Goal: Communication & Community: Answer question/provide support

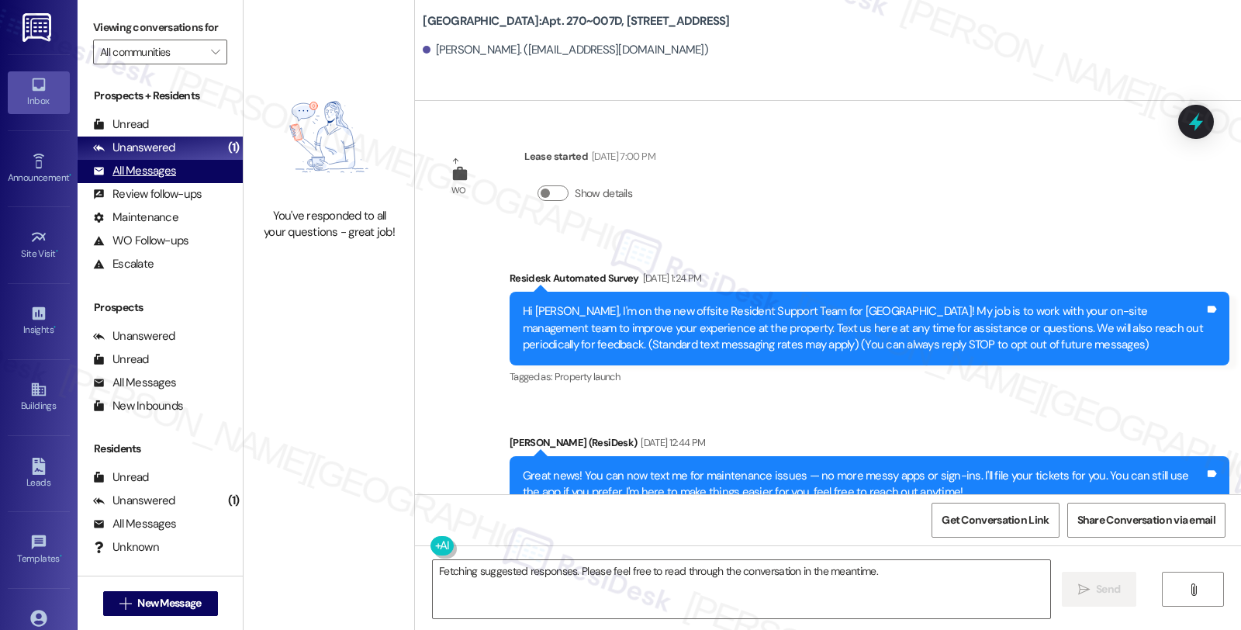
click at [153, 179] on div "All Messages" at bounding box center [134, 171] width 83 height 16
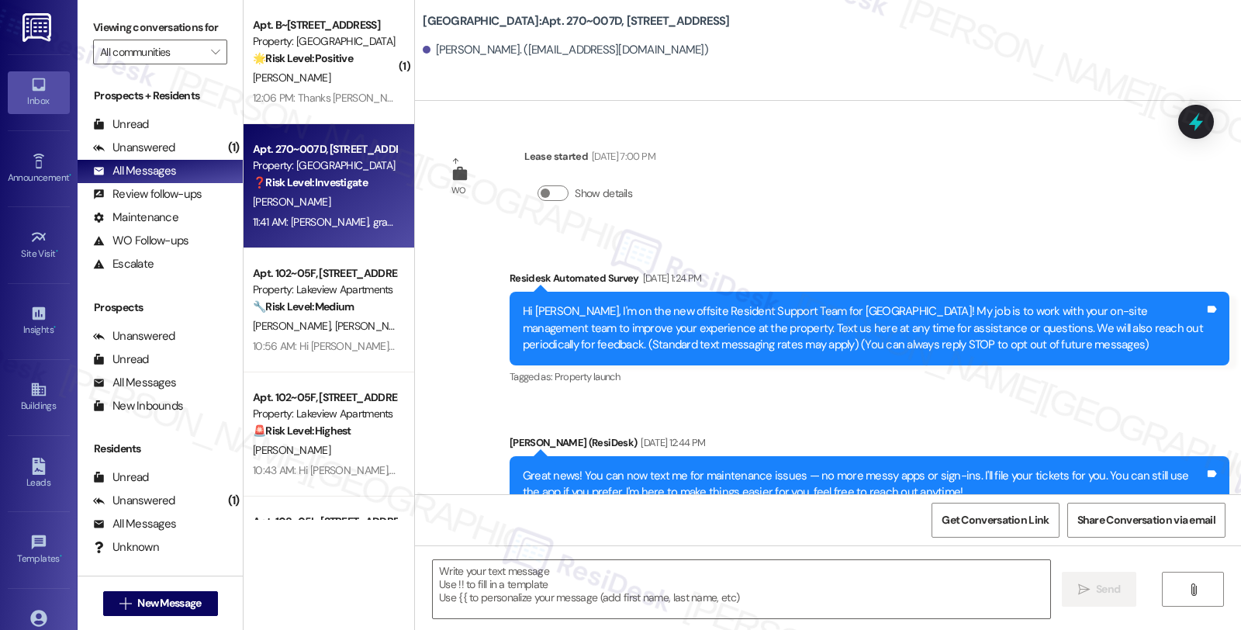
type textarea "Fetching suggested responses. Please feel free to read through the conversation…"
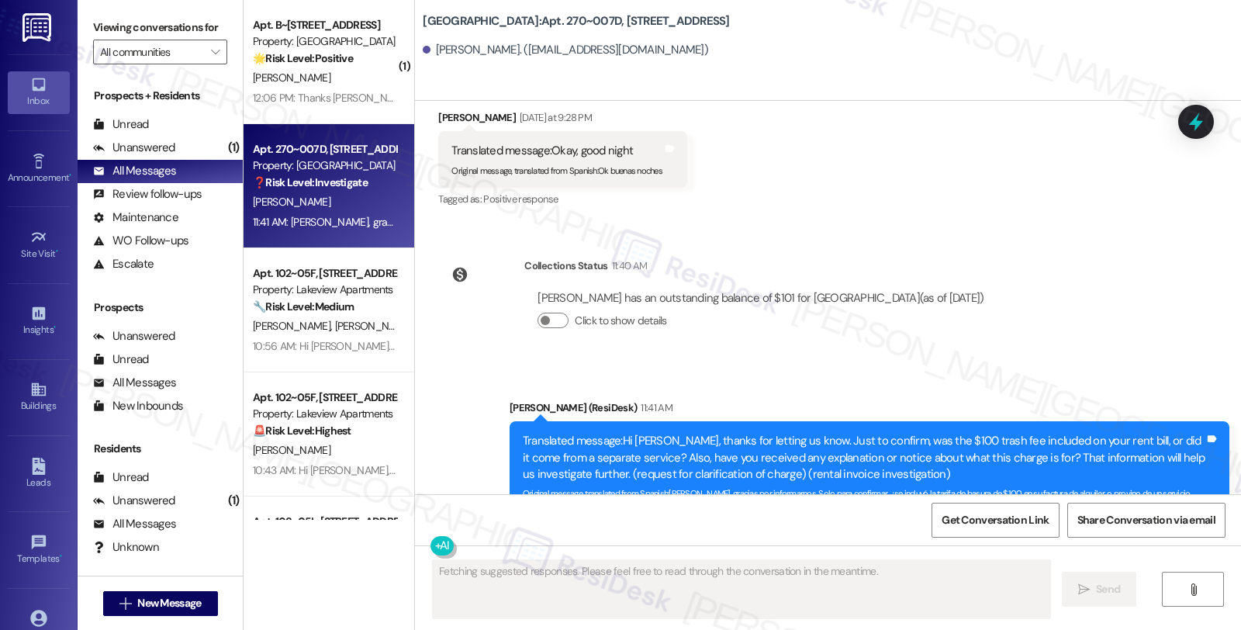
scroll to position [2623, 0]
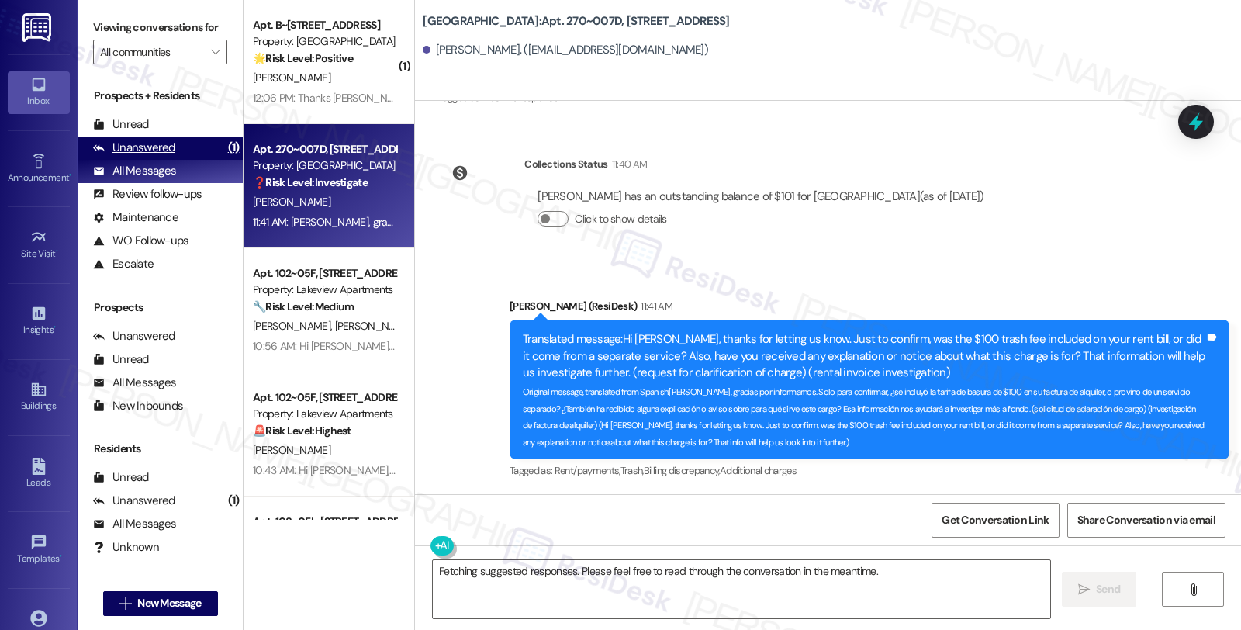
click at [177, 160] on div "Unanswered (1)" at bounding box center [160, 148] width 165 height 23
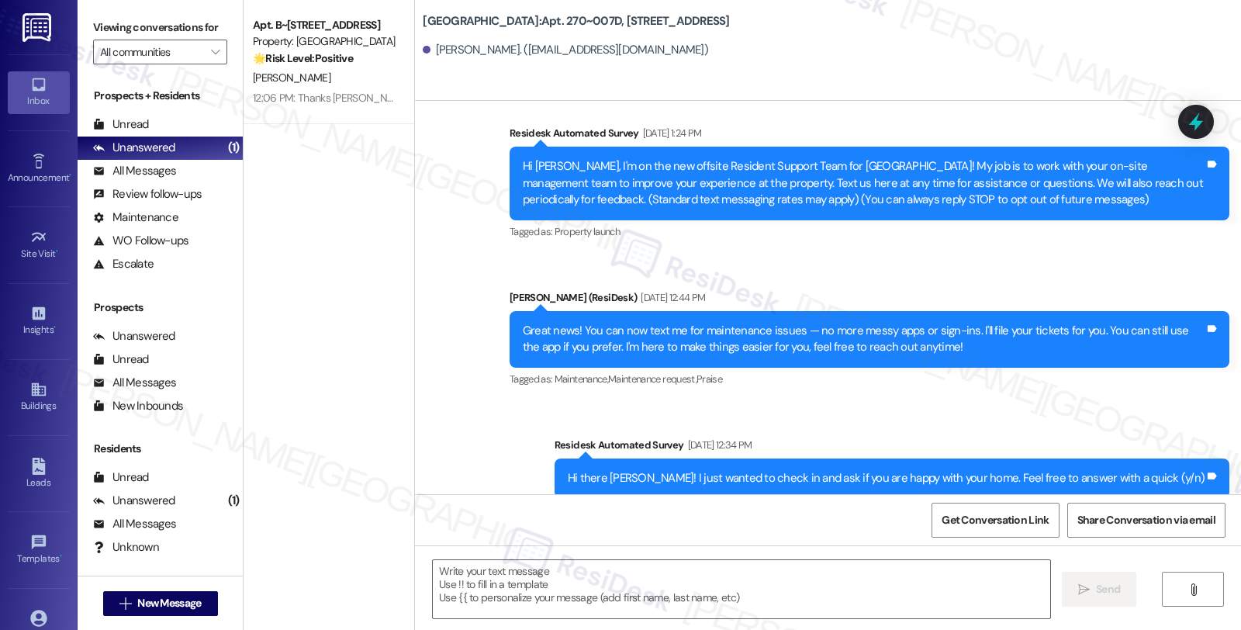
type textarea "Fetching suggested responses. Please feel free to read through the conversation…"
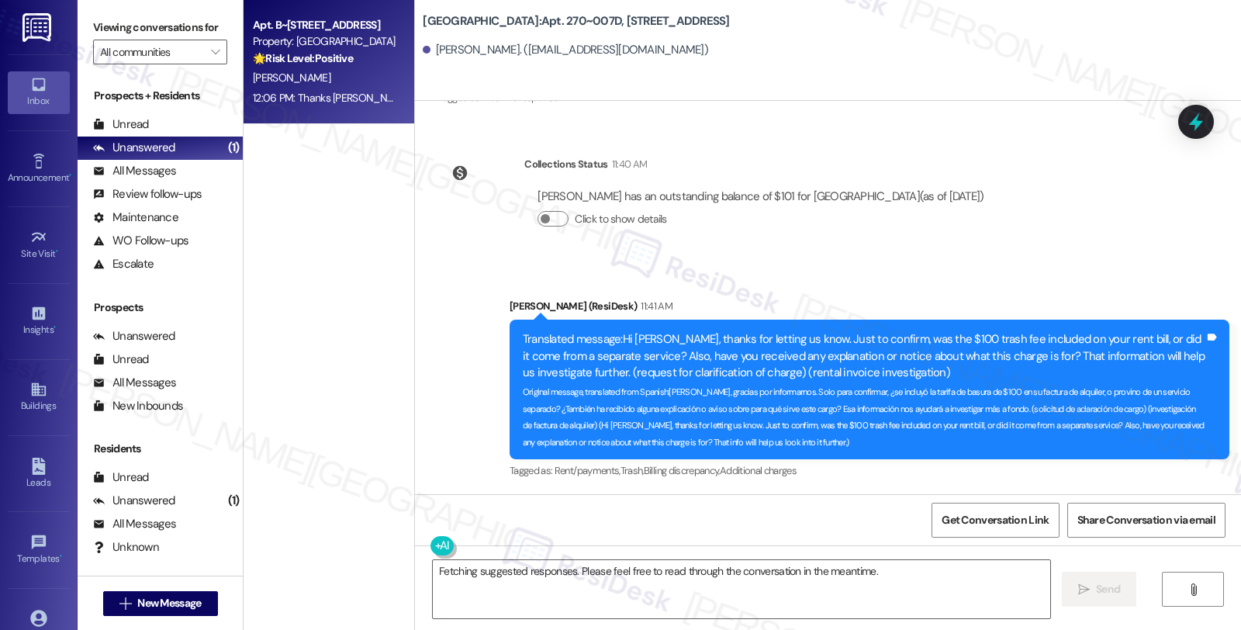
click at [344, 68] on div "[PERSON_NAME]" at bounding box center [324, 77] width 147 height 19
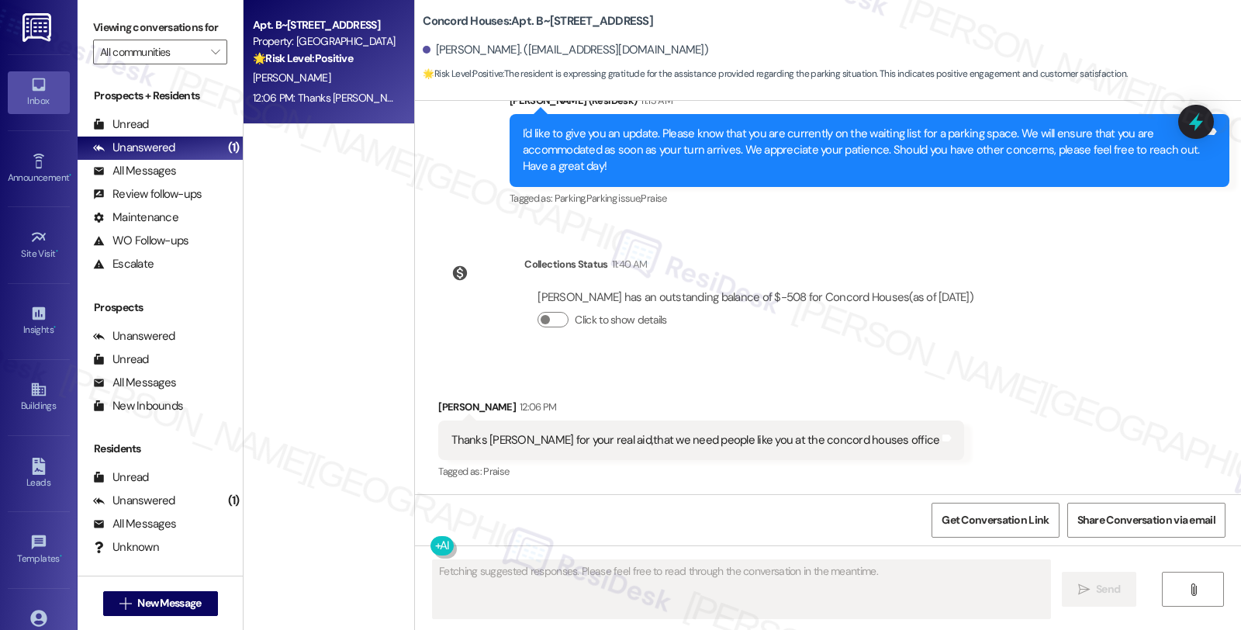
scroll to position [1517, 0]
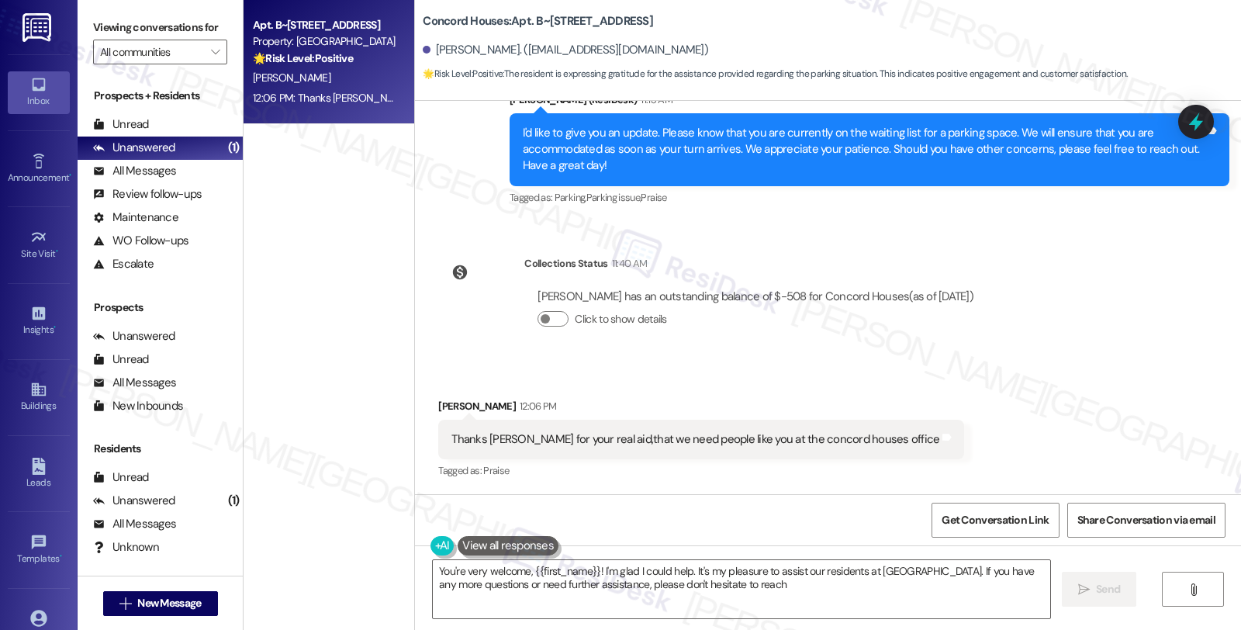
type textarea "You're very welcome, {{first_name}}! I'm glad I could help. It's my pleasure to…"
click at [1172, 362] on div "WO Lease started [DATE] 7:00 PM Show details Survey, sent via SMS Residesk Auto…" at bounding box center [828, 297] width 826 height 393
